Goal: Task Accomplishment & Management: Use online tool/utility

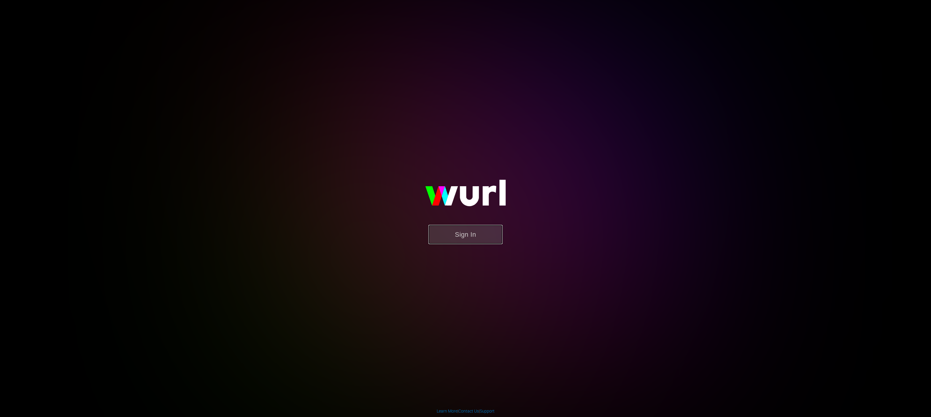
click at [490, 231] on button "Sign In" at bounding box center [466, 234] width 74 height 19
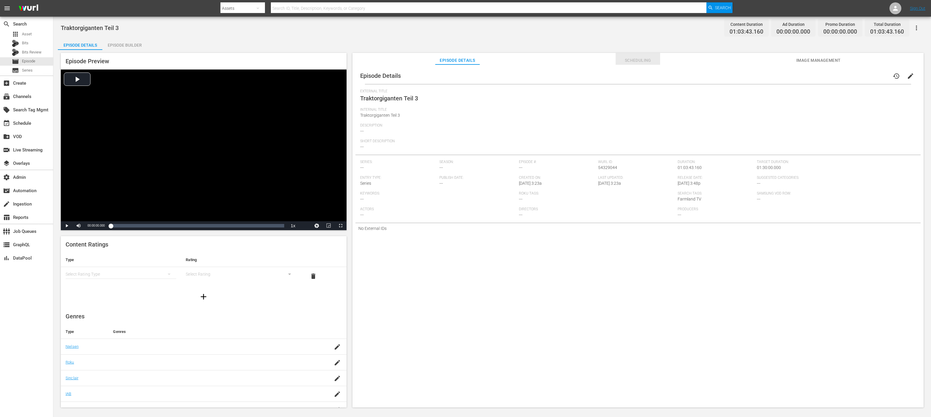
click at [631, 60] on span "Scheduling" at bounding box center [638, 60] width 45 height 7
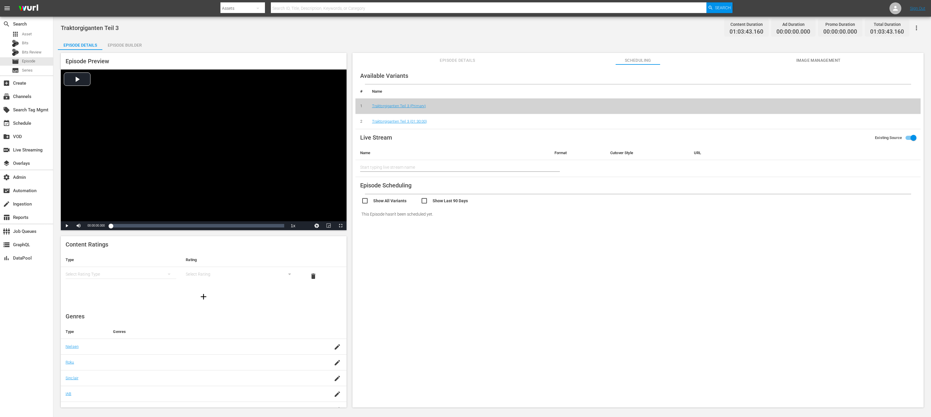
click at [455, 60] on span "Episode Details" at bounding box center [457, 60] width 45 height 7
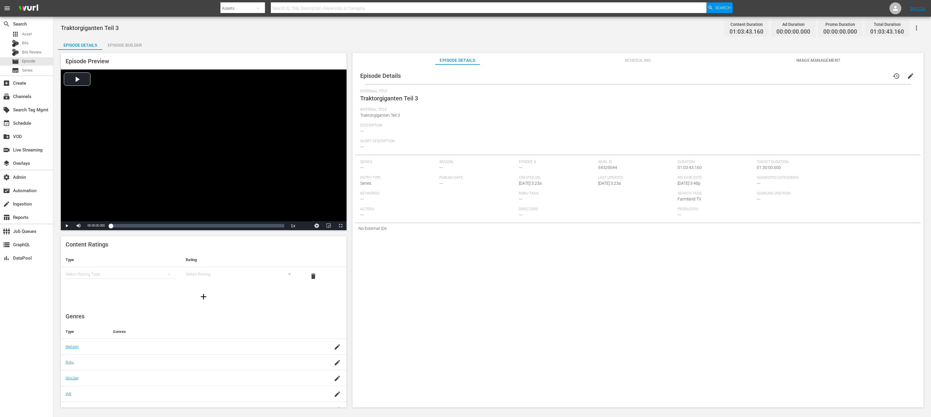
click at [636, 61] on span "Scheduling" at bounding box center [638, 60] width 45 height 7
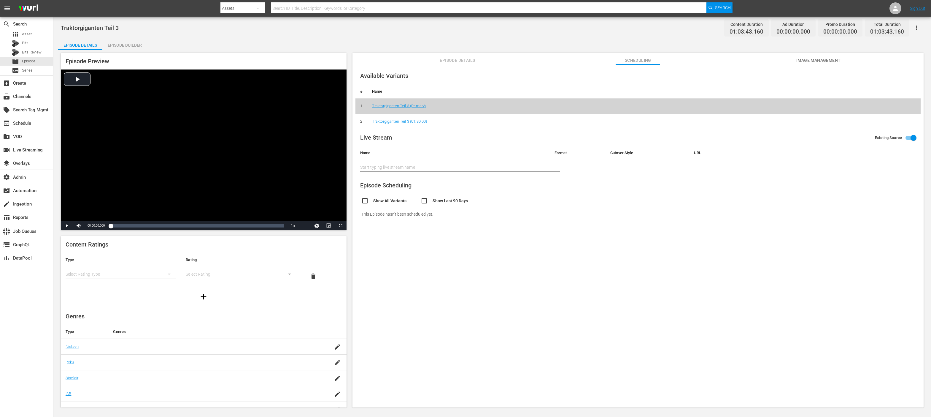
click at [424, 202] on input "checkbox" at bounding box center [450, 201] width 59 height 9
checkbox input "true"
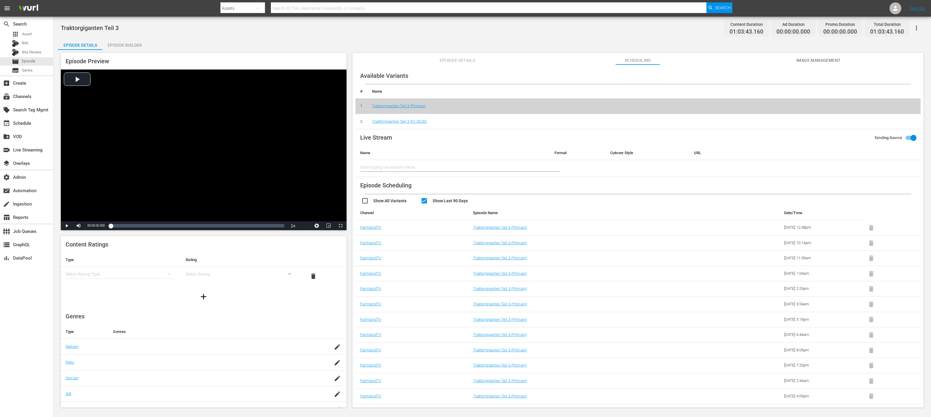
click at [365, 202] on input "checkbox" at bounding box center [390, 201] width 59 height 9
checkbox input "true"
